Goal: Information Seeking & Learning: Find specific fact

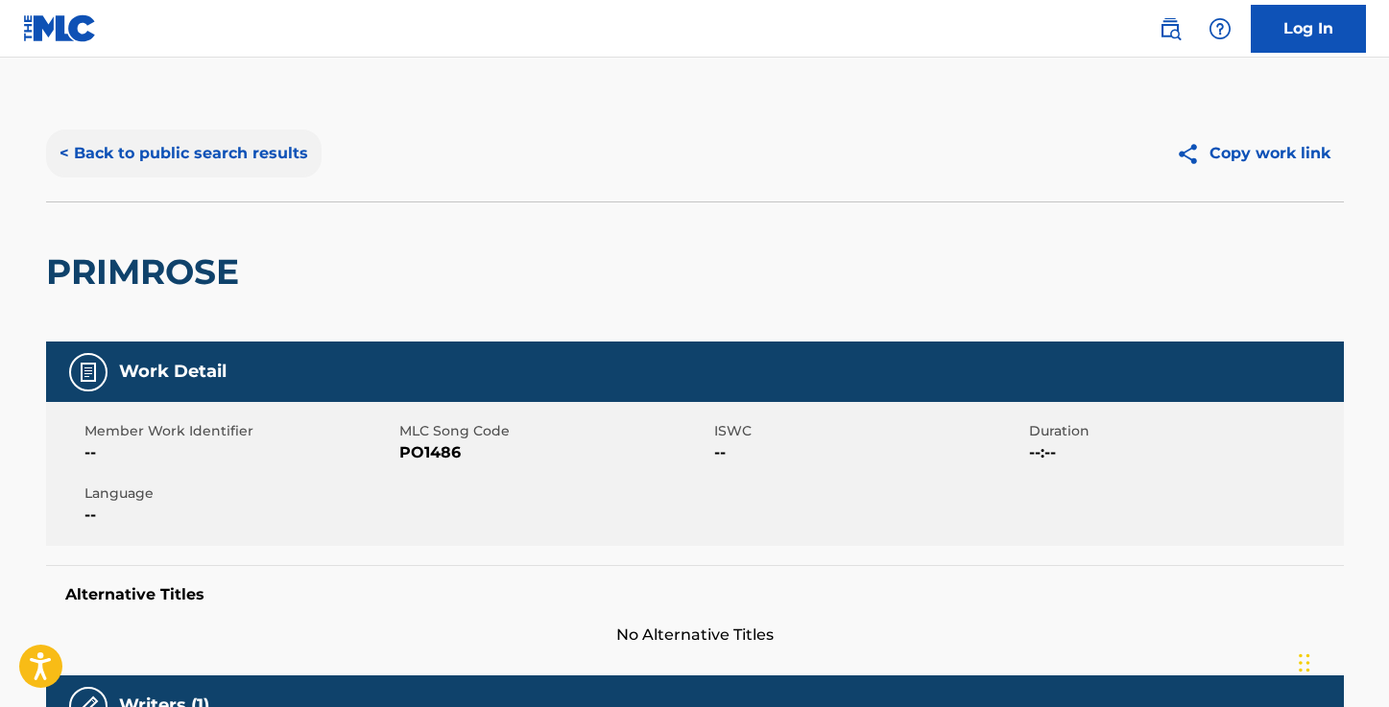
click at [245, 176] on button "< Back to public search results" at bounding box center [183, 154] width 275 height 48
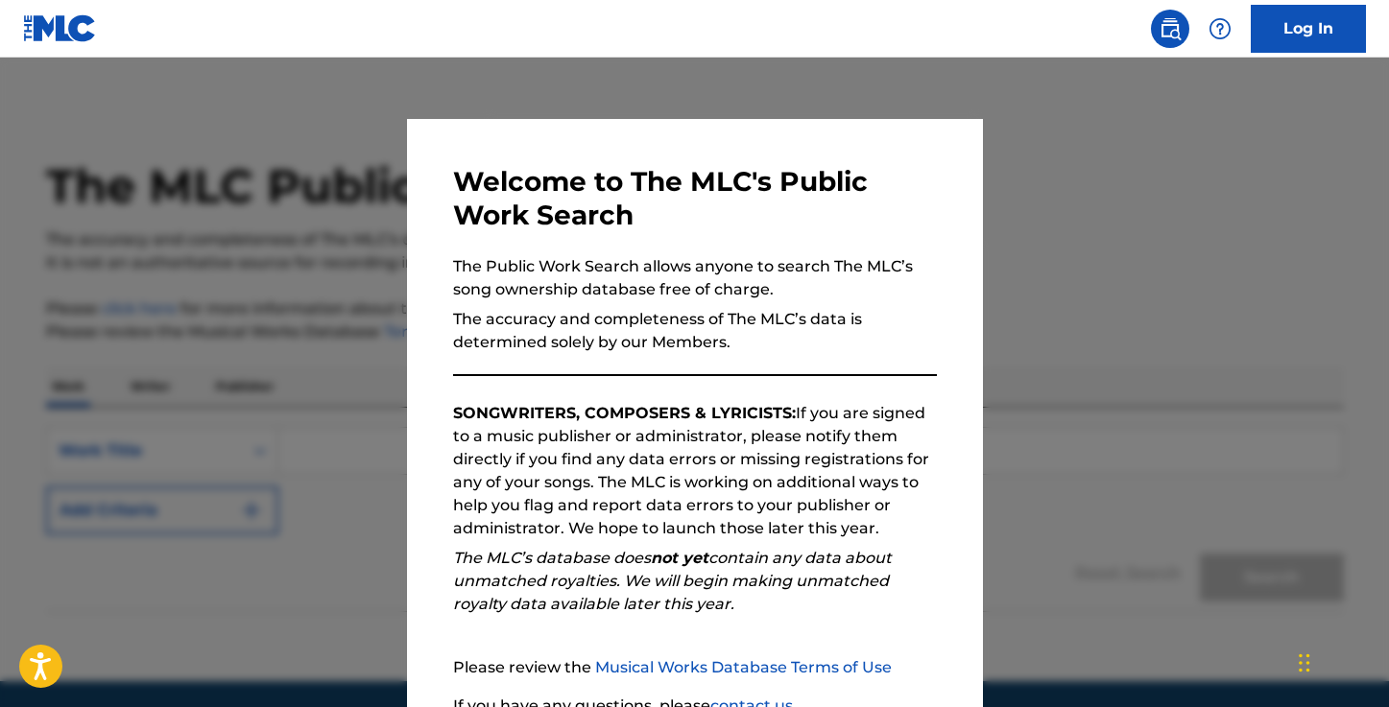
scroll to position [171, 0]
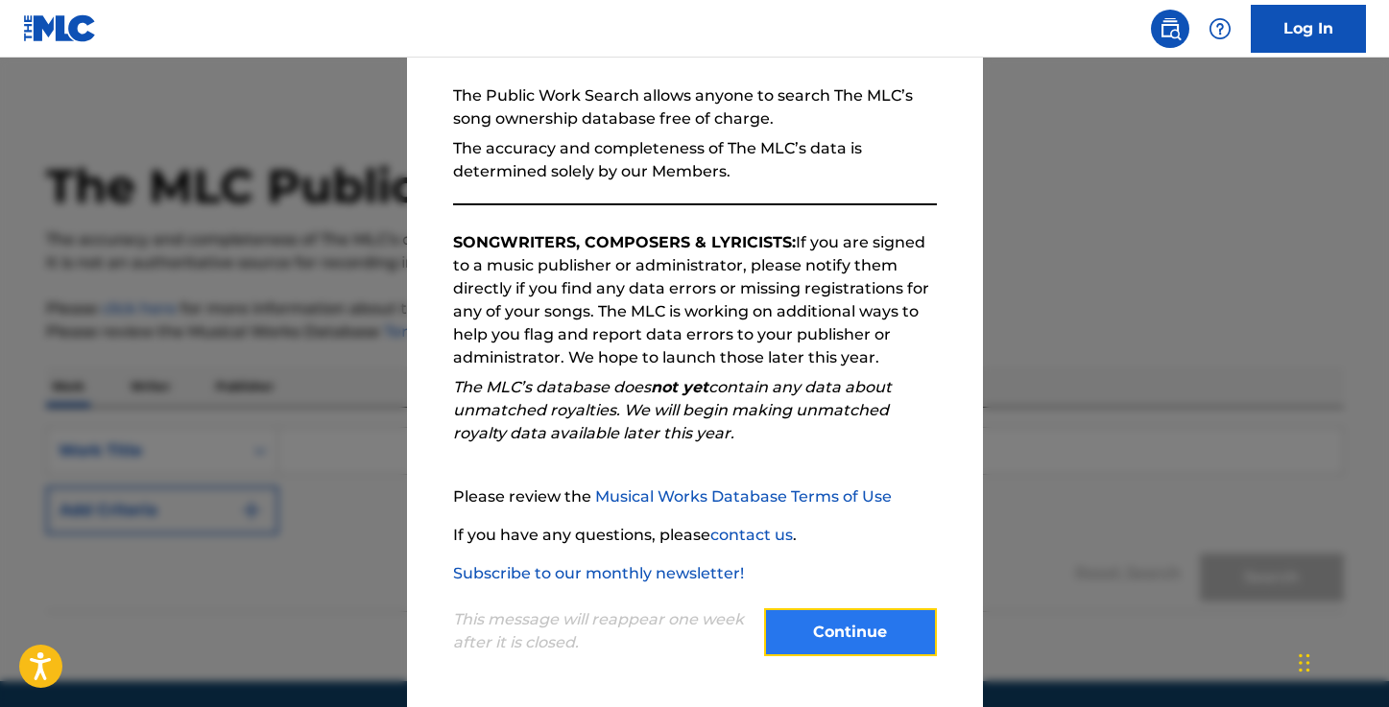
click at [849, 631] on button "Continue" at bounding box center [850, 633] width 173 height 48
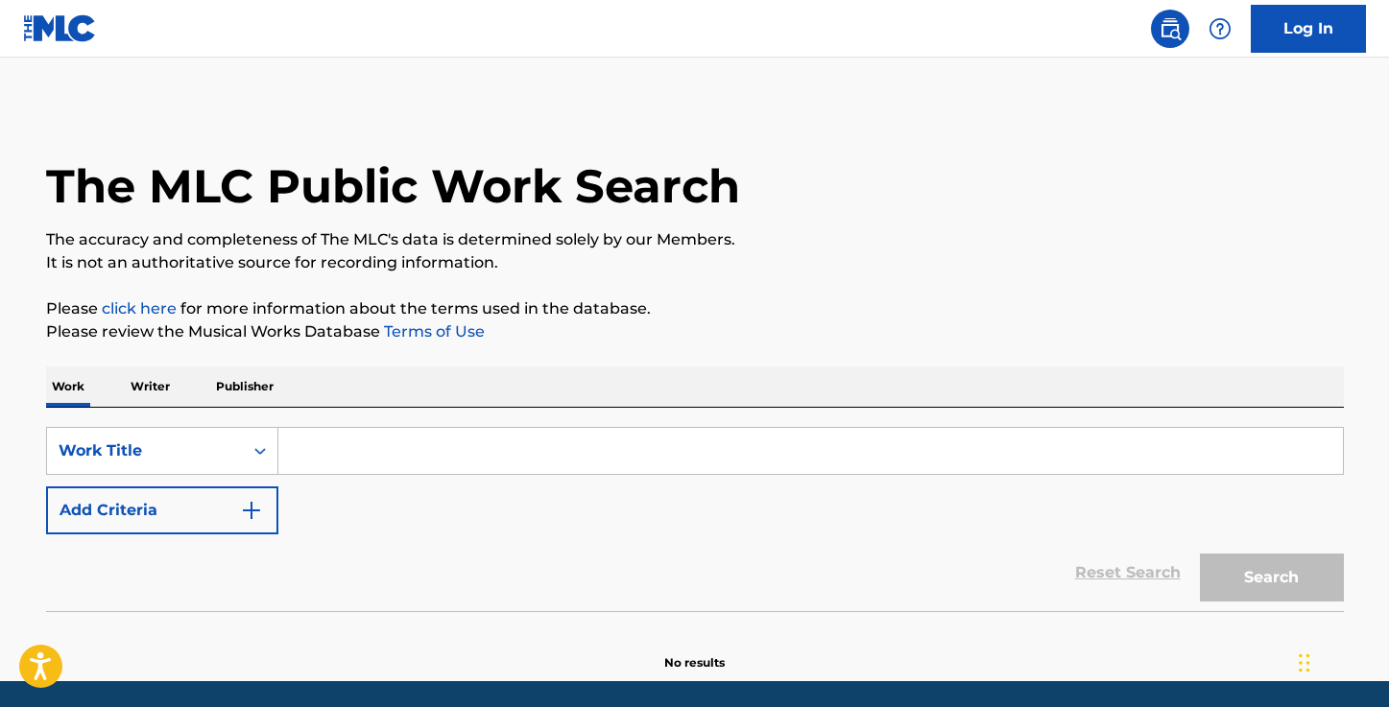
click at [402, 463] on input "Search Form" at bounding box center [810, 451] width 1064 height 46
paste input "Oh! Superman - disco spacer mix"
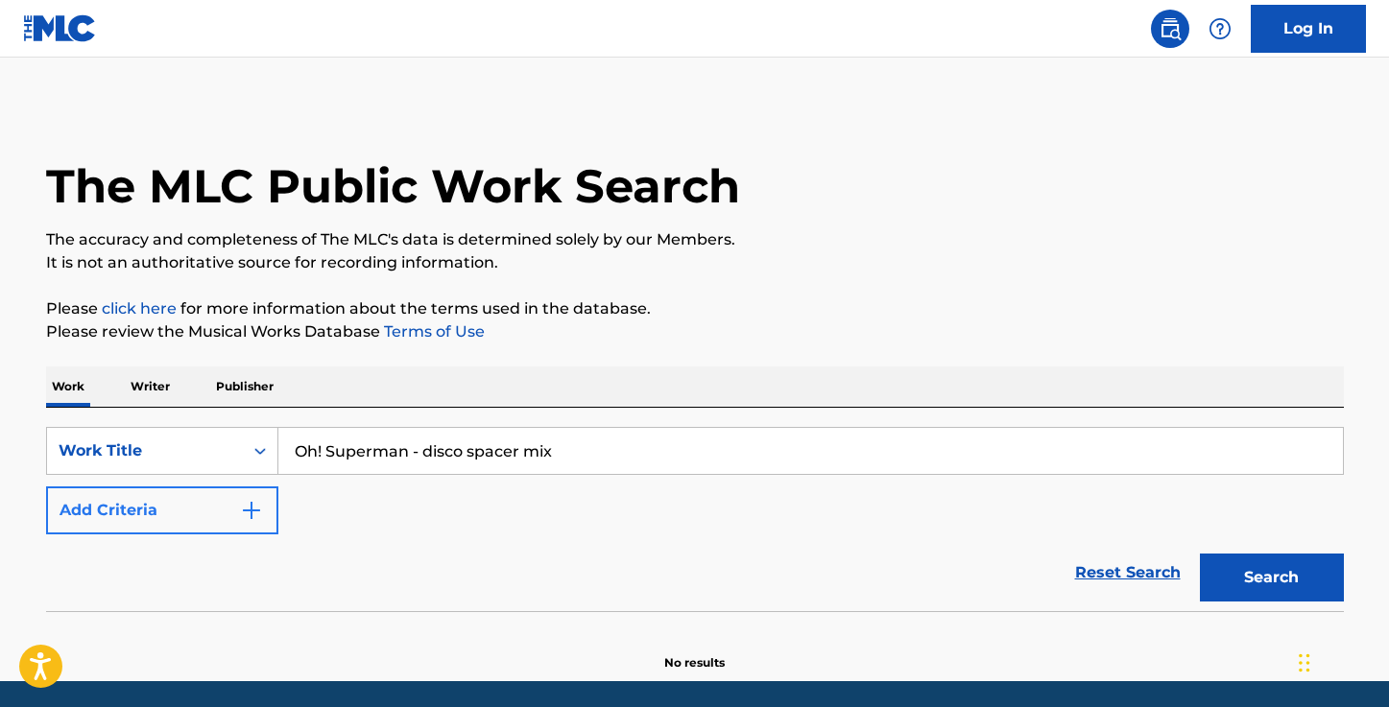
type input "Oh! Superman - disco spacer mix"
click at [186, 506] on button "Add Criteria" at bounding box center [162, 511] width 232 height 48
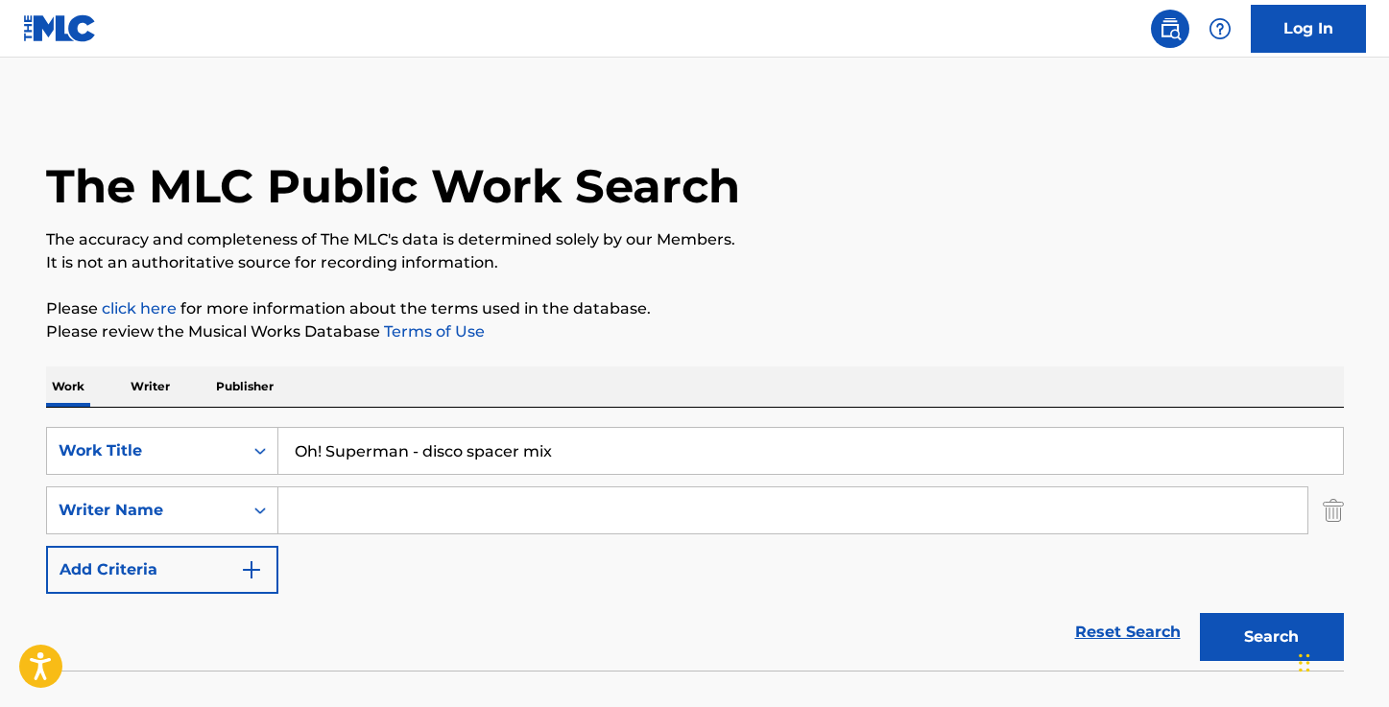
click at [451, 513] on input "Search Form" at bounding box center [792, 511] width 1029 height 46
paste input "marcello giordani"
type input "marcello giordani"
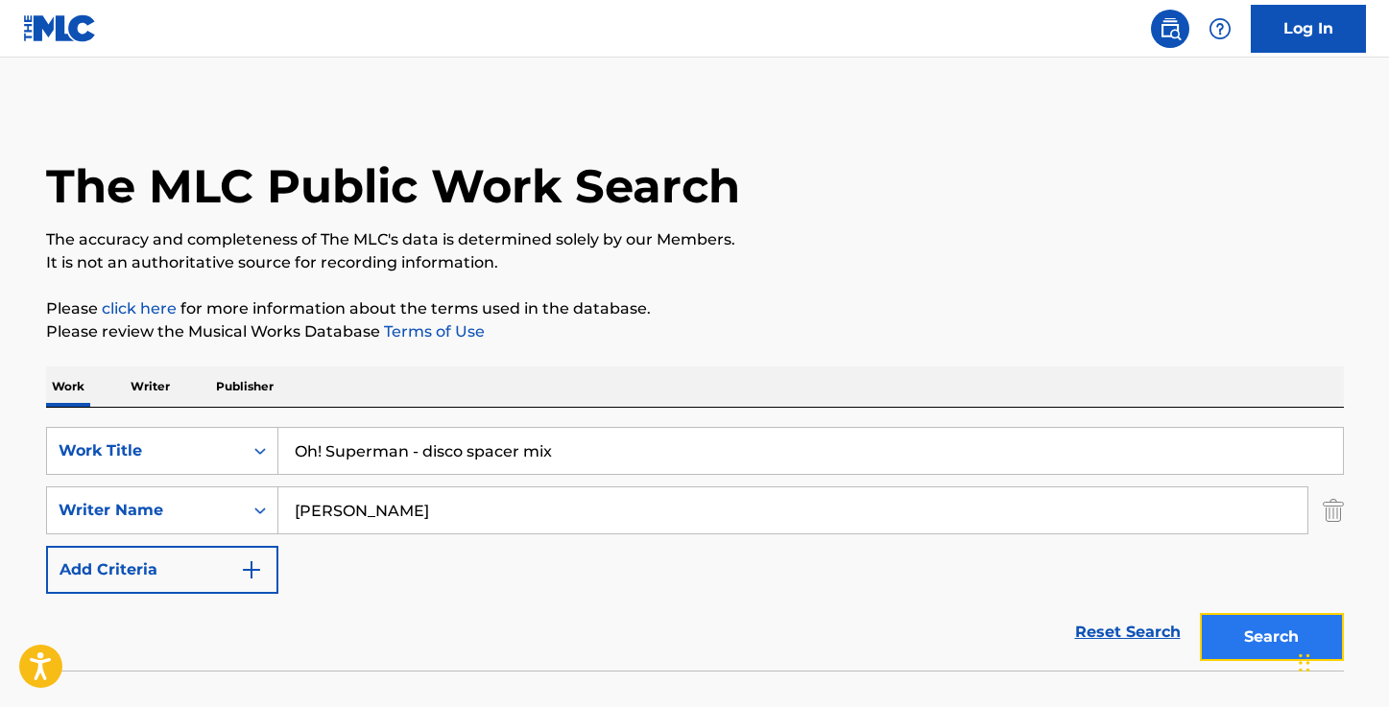
click at [1265, 622] on button "Search" at bounding box center [1272, 637] width 144 height 48
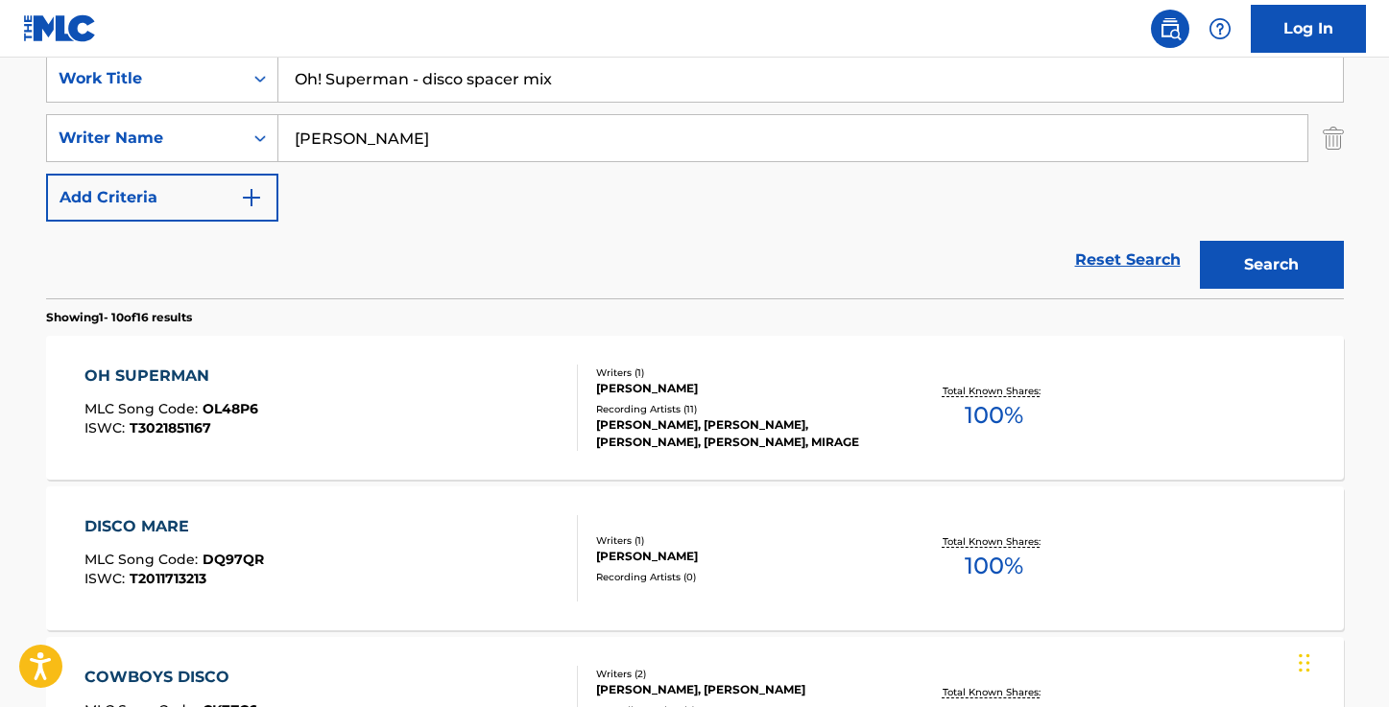
scroll to position [175, 0]
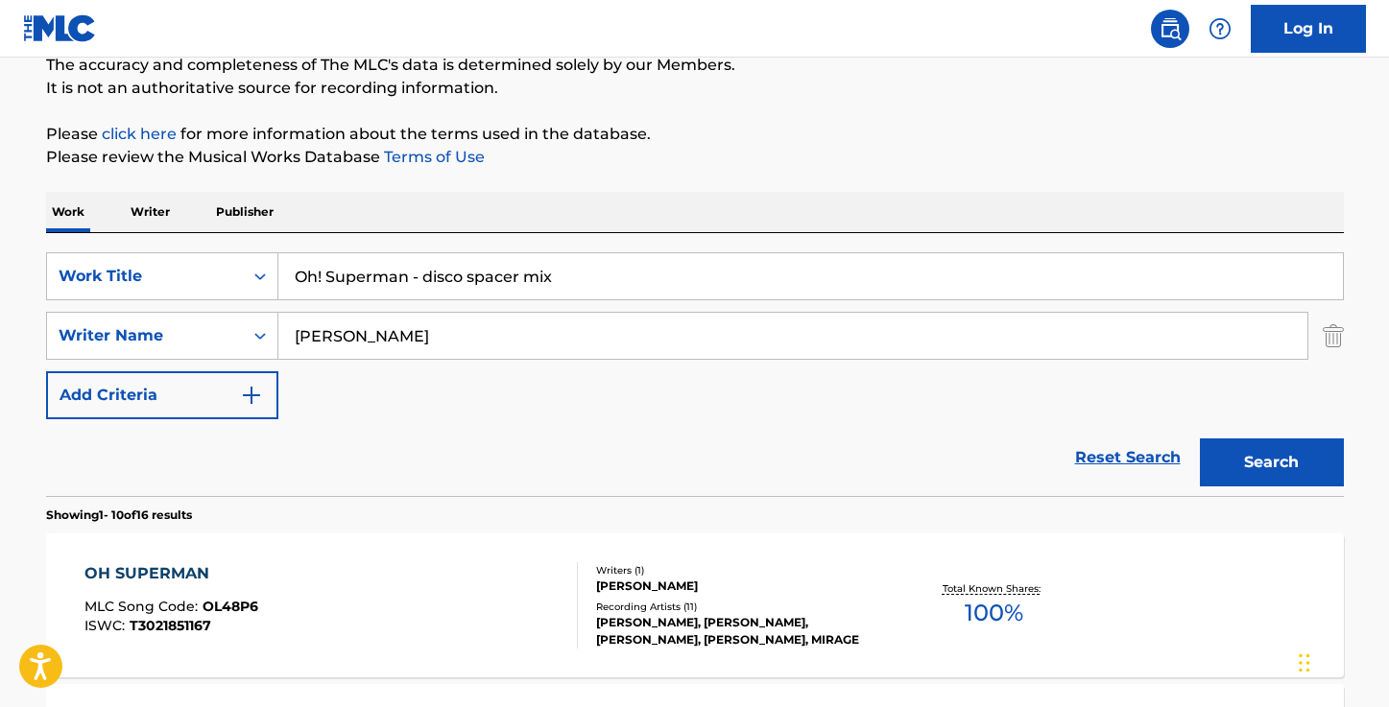
click at [171, 572] on div "OH SUPERMAN" at bounding box center [171, 573] width 174 height 23
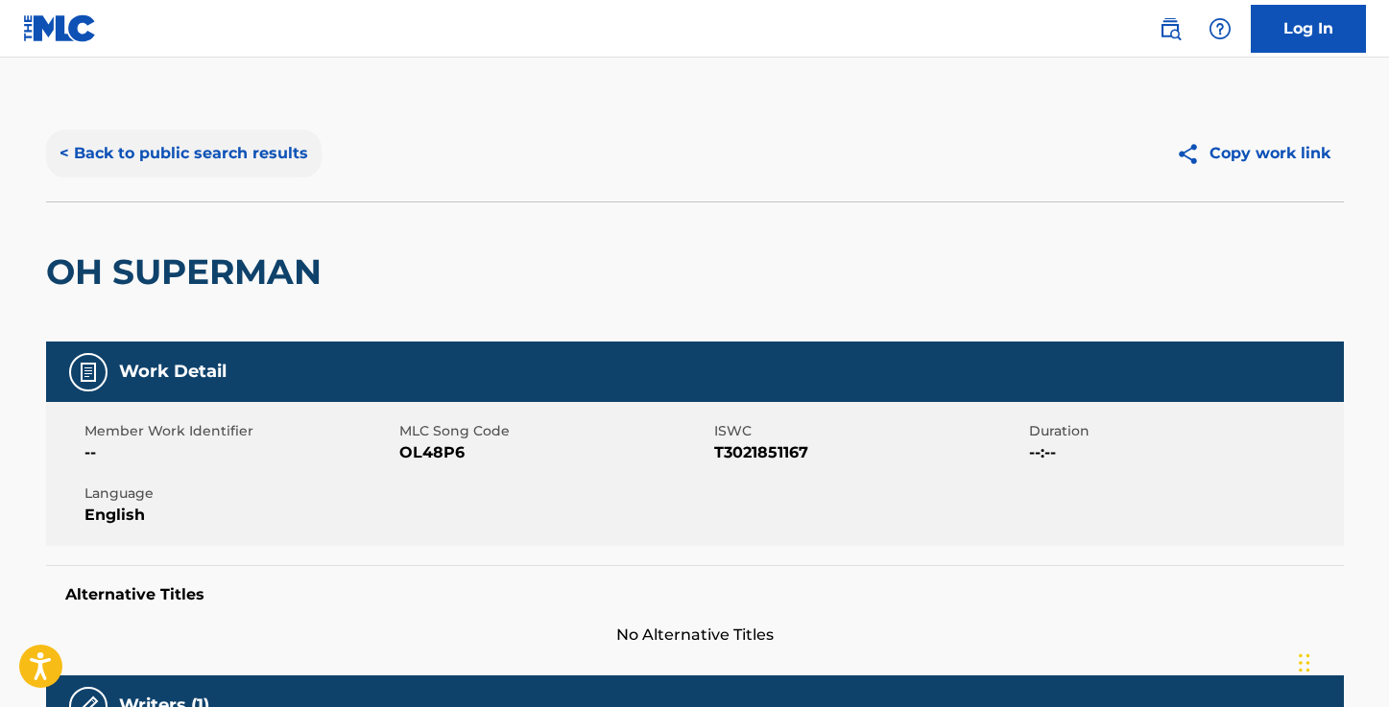
click at [238, 170] on button "< Back to public search results" at bounding box center [183, 154] width 275 height 48
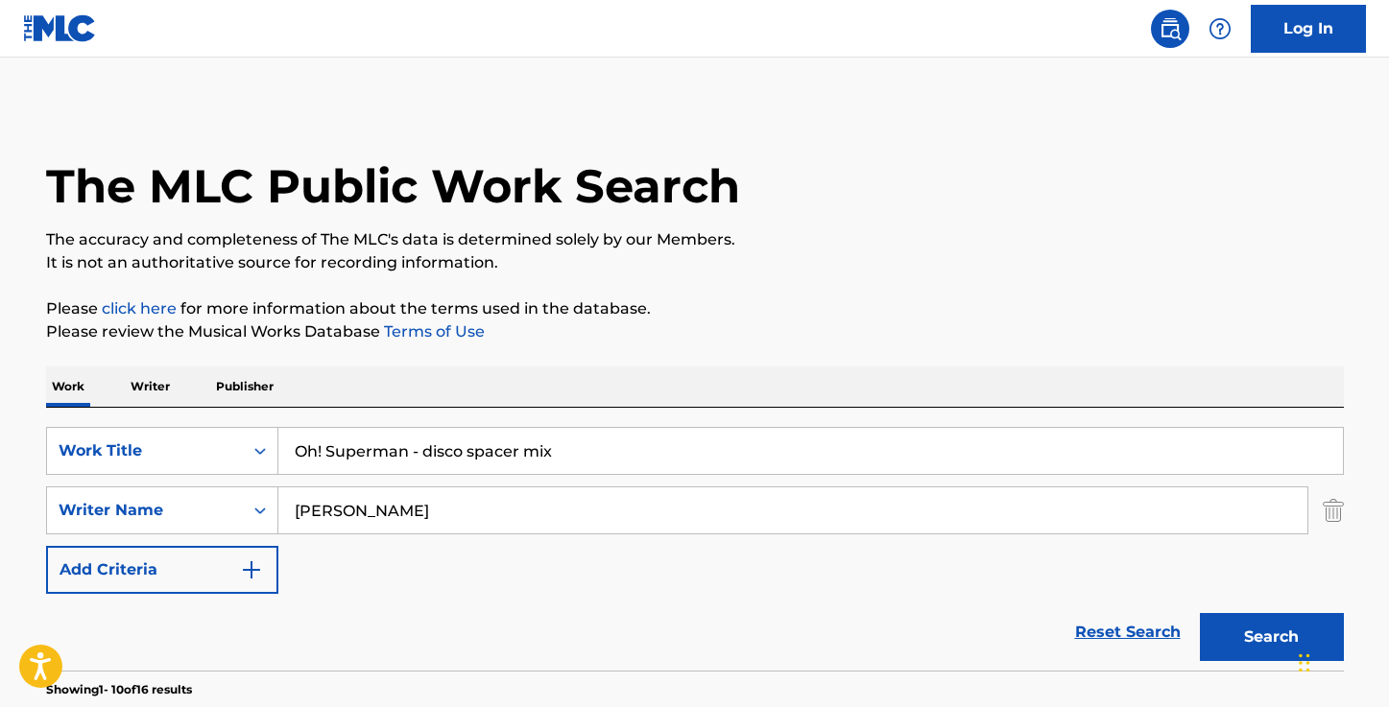
scroll to position [175, 0]
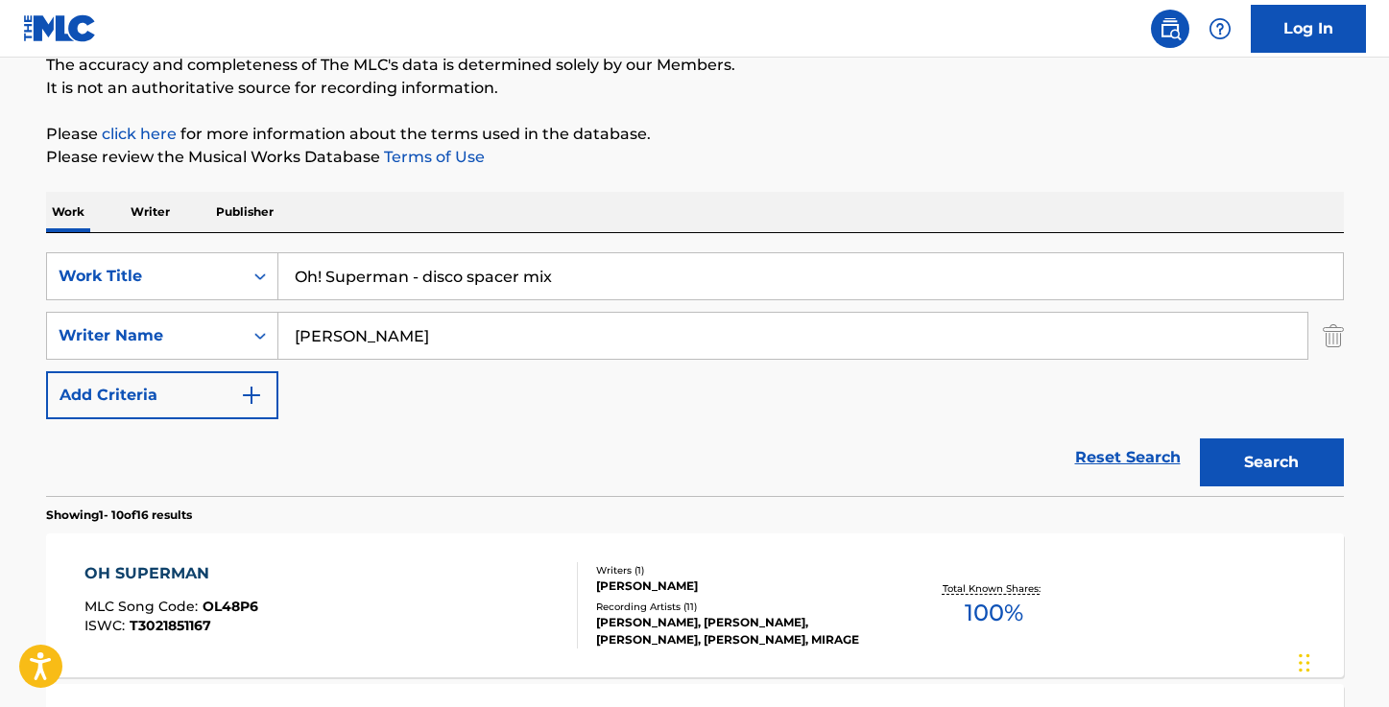
click at [582, 277] on input "Oh! Superman - disco spacer mix" at bounding box center [810, 276] width 1064 height 46
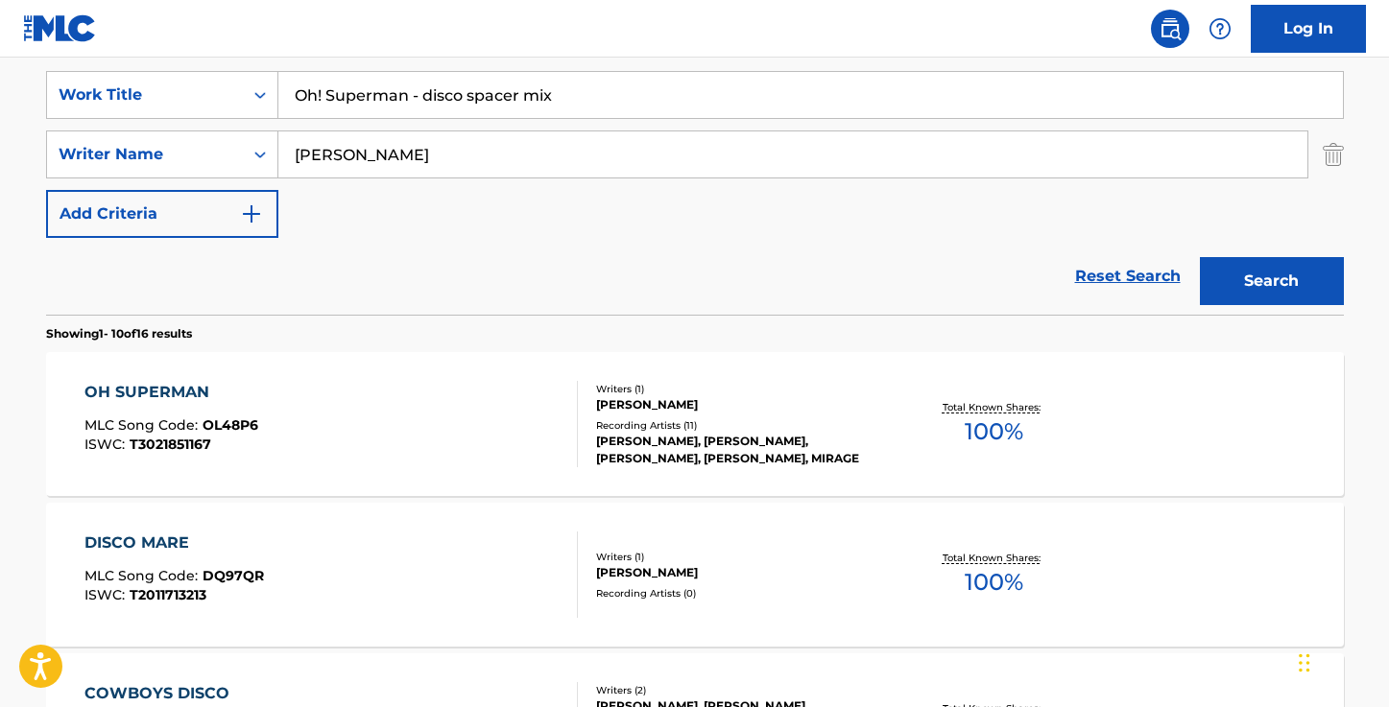
scroll to position [367, 0]
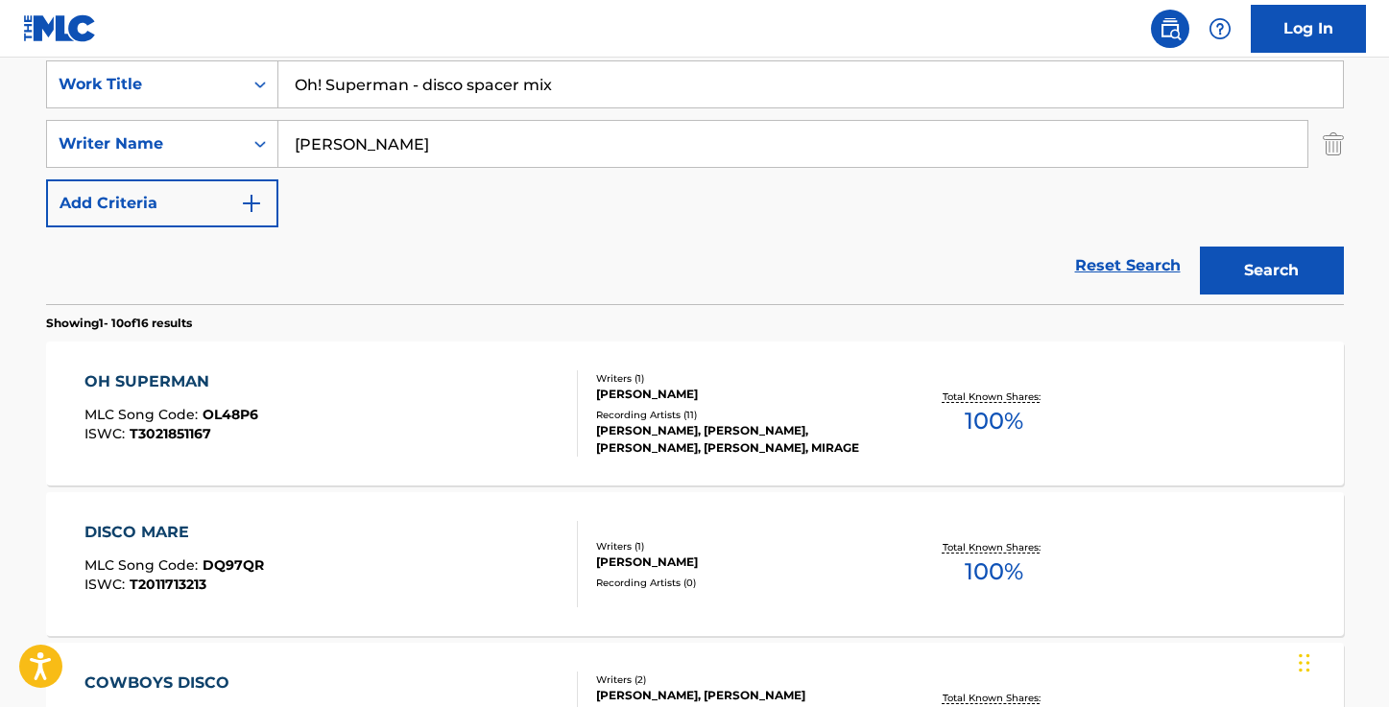
click at [162, 376] on div "OH SUPERMAN" at bounding box center [171, 381] width 174 height 23
